Goal: Transaction & Acquisition: Register for event/course

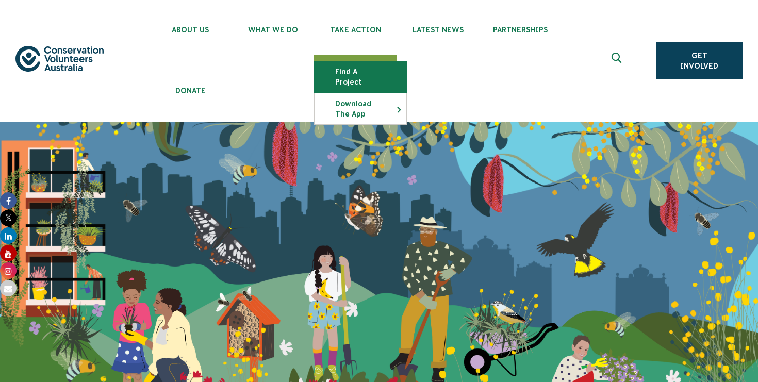
click at [358, 68] on link "Find a project" at bounding box center [361, 76] width 92 height 31
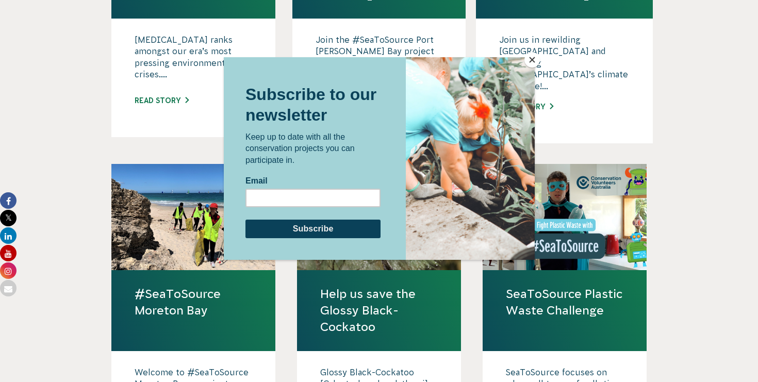
scroll to position [815, 0]
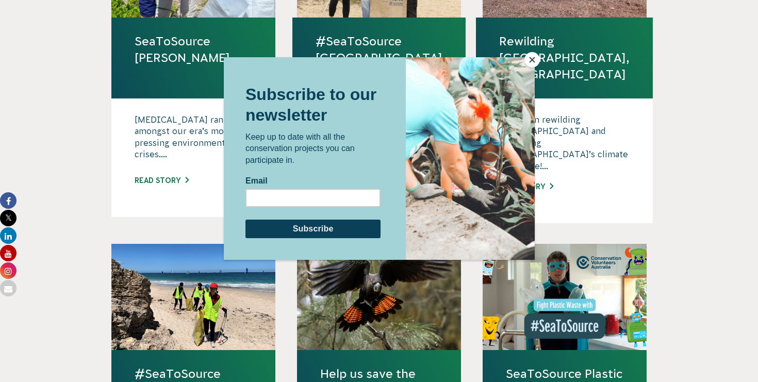
click at [536, 61] on button "Close" at bounding box center [532, 59] width 15 height 15
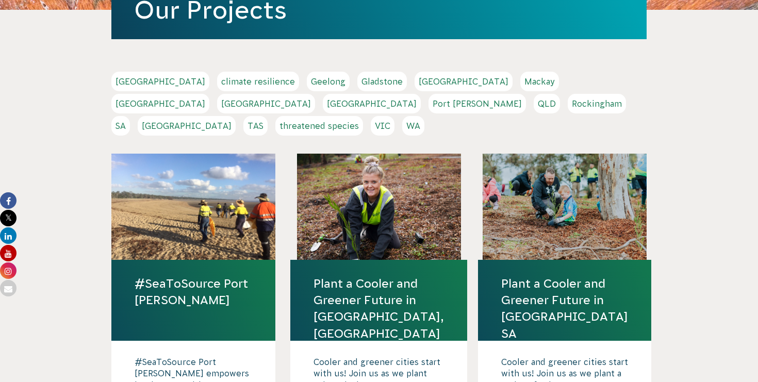
scroll to position [108, 0]
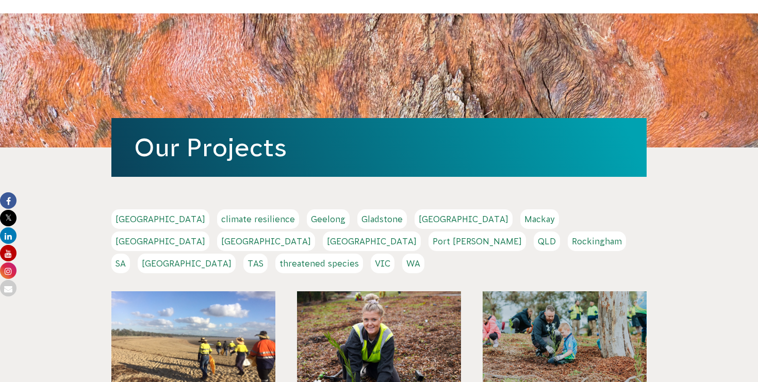
click at [209, 232] on link "Melbourne" at bounding box center [160, 242] width 98 height 20
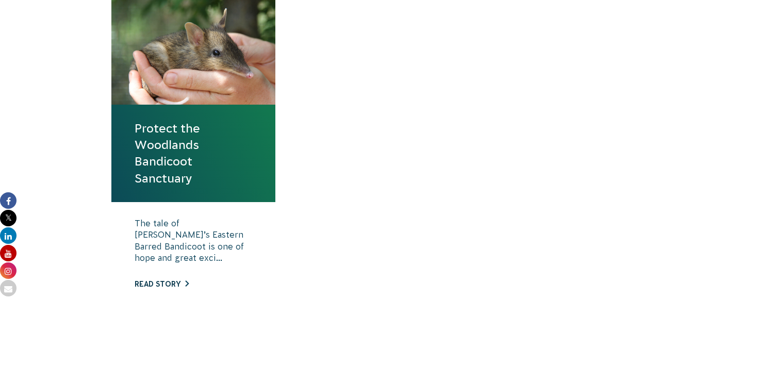
scroll to position [477, 0]
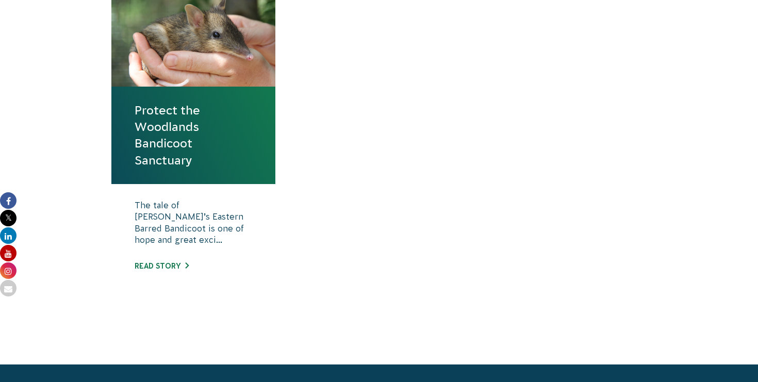
click at [185, 121] on link "Protect the Woodlands Bandicoot Sanctuary" at bounding box center [194, 135] width 118 height 67
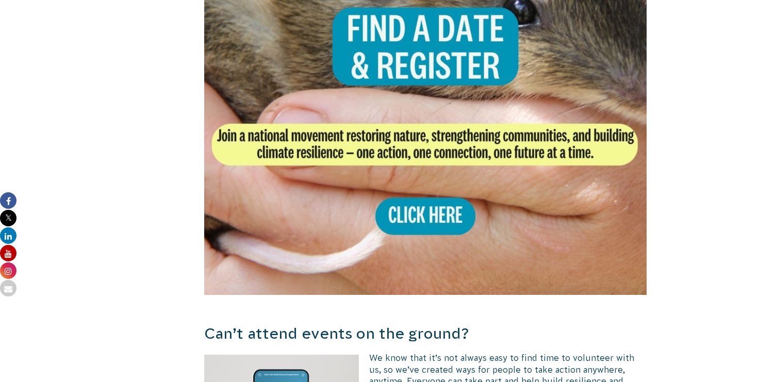
scroll to position [2295, 0]
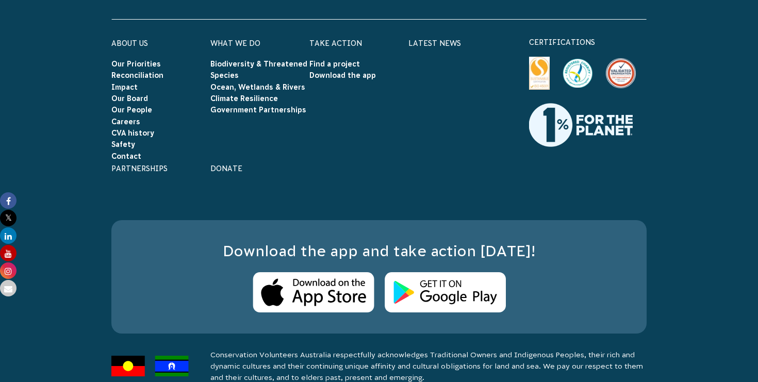
scroll to position [3322, 0]
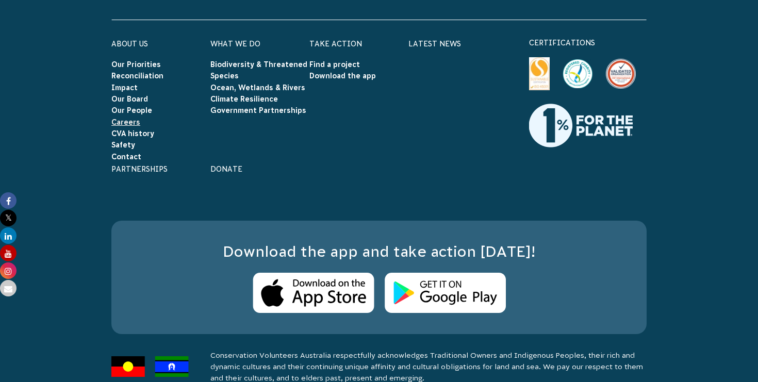
click at [131, 118] on link "Careers" at bounding box center [125, 122] width 29 height 8
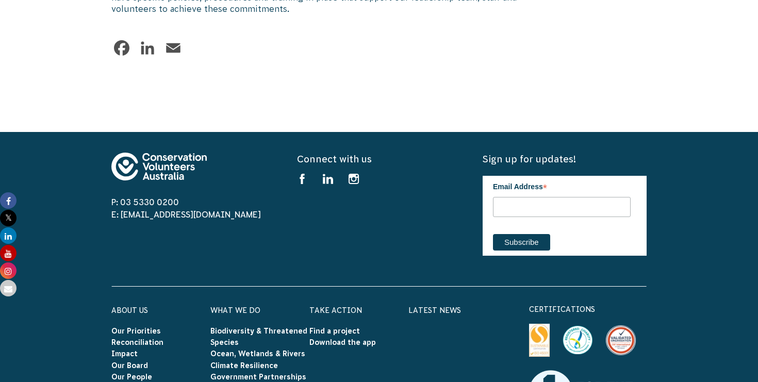
scroll to position [1613, 0]
